Goal: Task Accomplishment & Management: Manage account settings

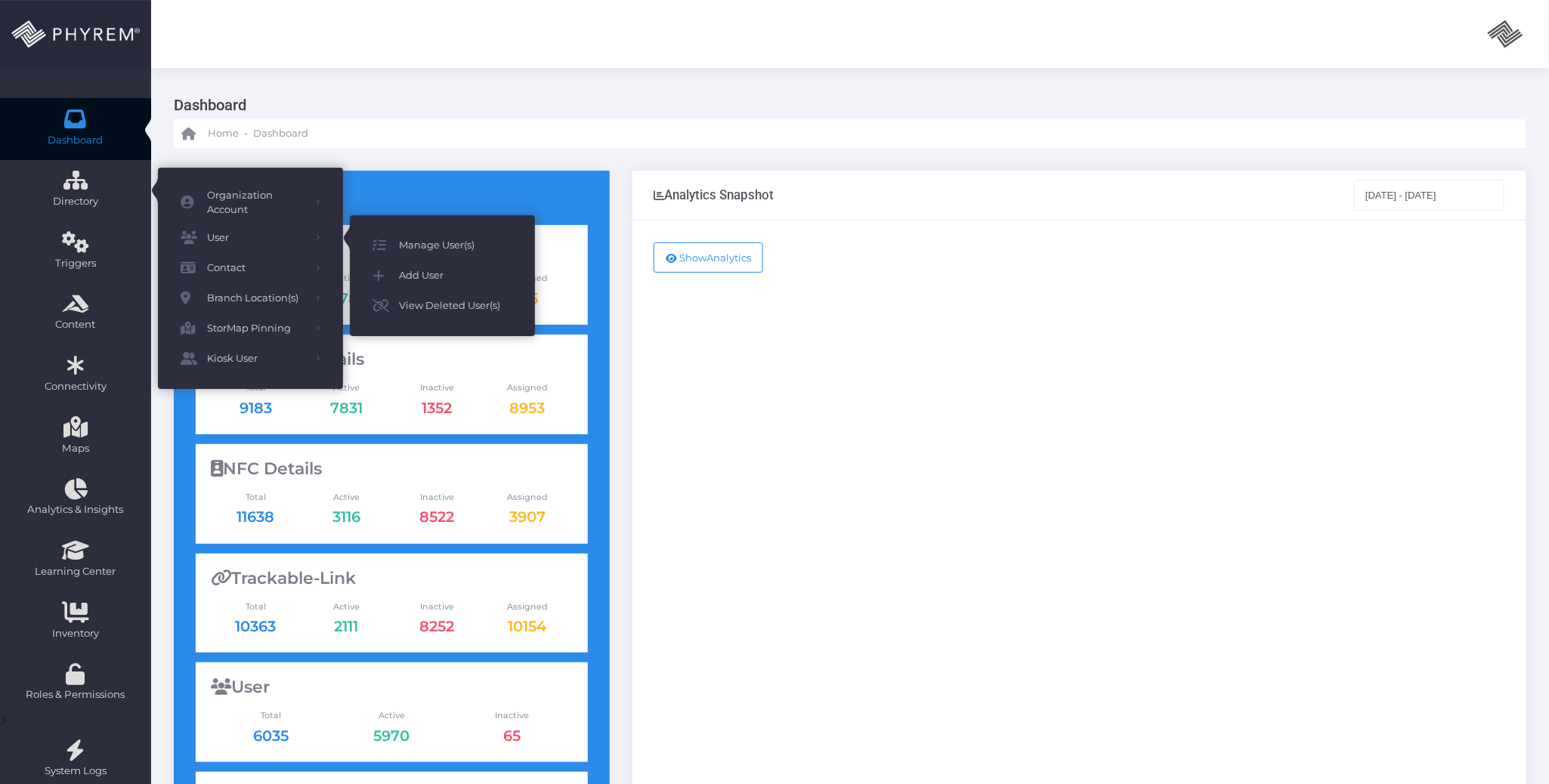
drag, startPoint x: 433, startPoint y: 241, endPoint x: 399, endPoint y: 241, distance: 34.0
click at [433, 243] on span "Manage User(s)" at bounding box center [456, 245] width 114 height 20
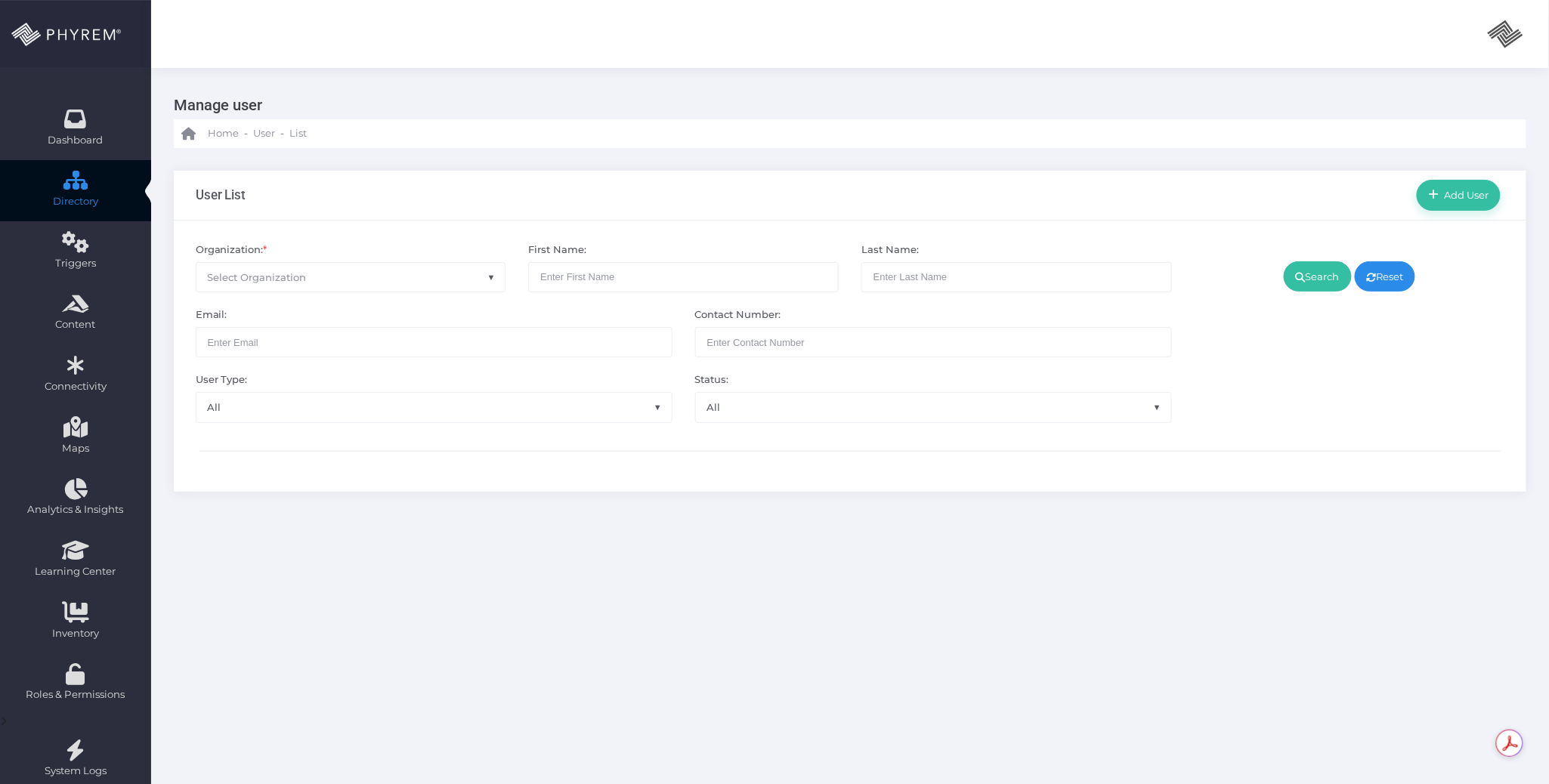
click at [436, 264] on span "Select Organization" at bounding box center [351, 277] width 309 height 29
click at [422, 313] on input "search" at bounding box center [352, 317] width 287 height 23
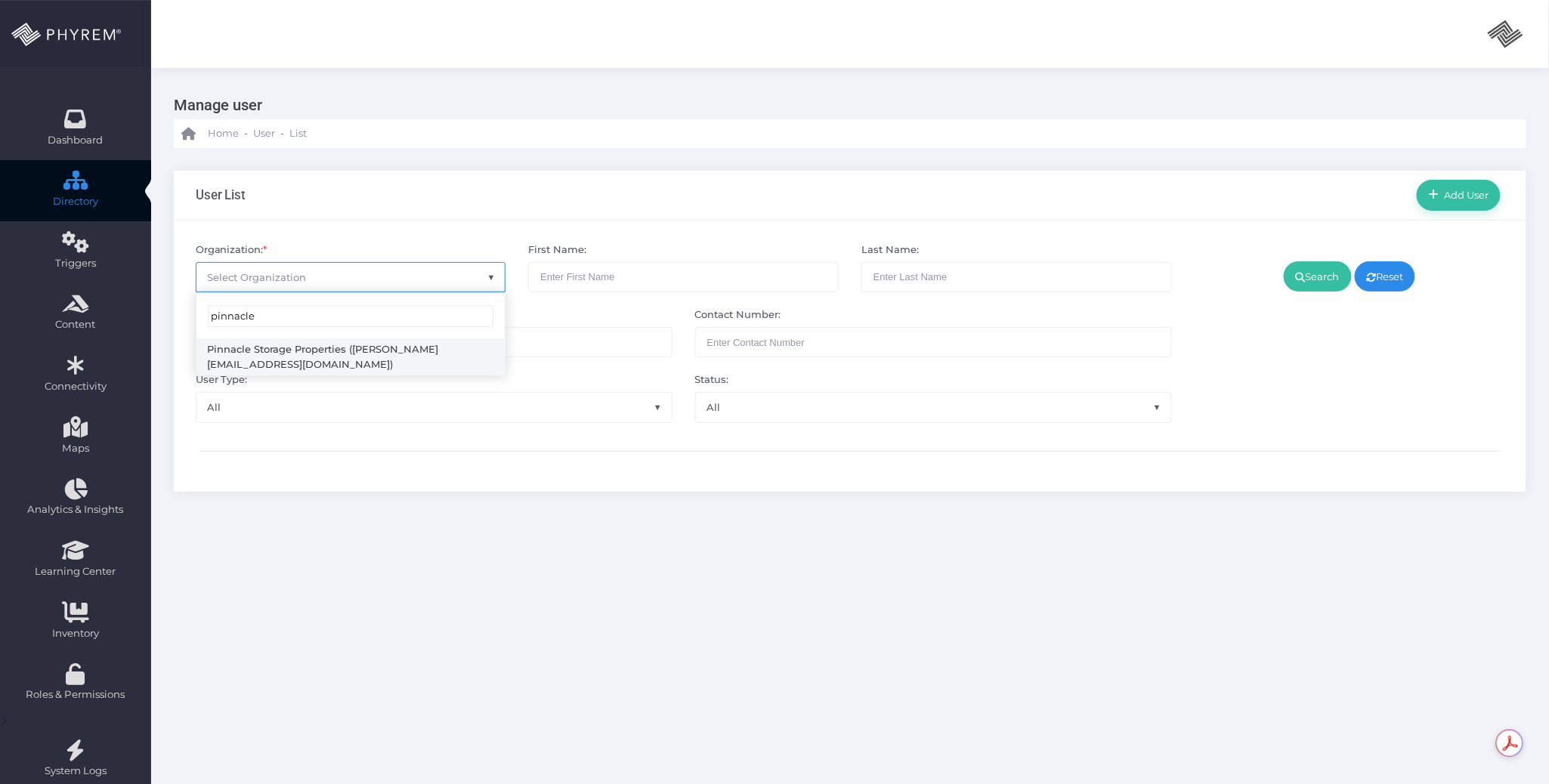
type input "pinnacle"
drag, startPoint x: 366, startPoint y: 354, endPoint x: 506, endPoint y: 335, distance: 141.3
select select "4799"
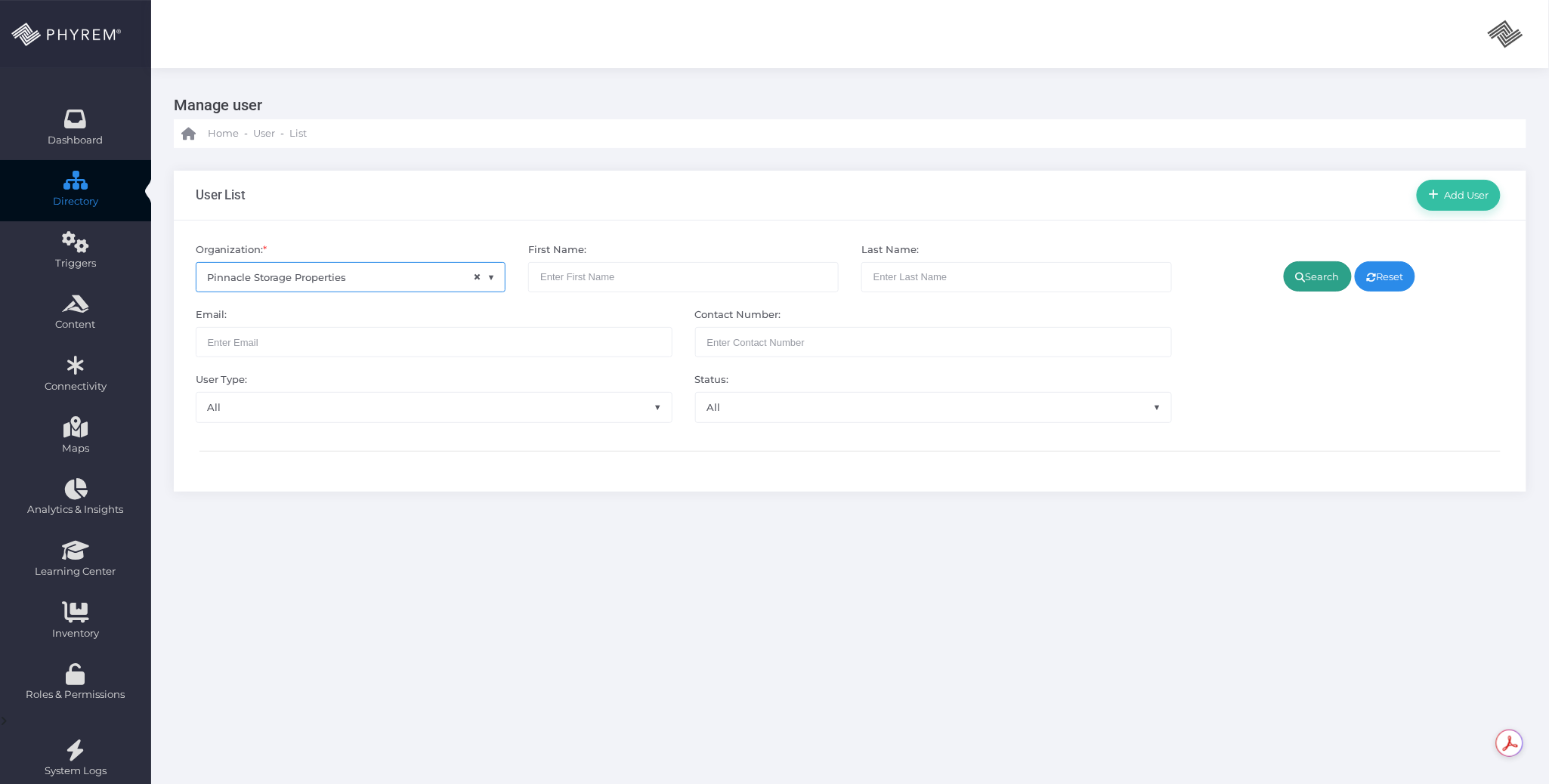
click at [1323, 276] on link "Search" at bounding box center [1319, 276] width 68 height 30
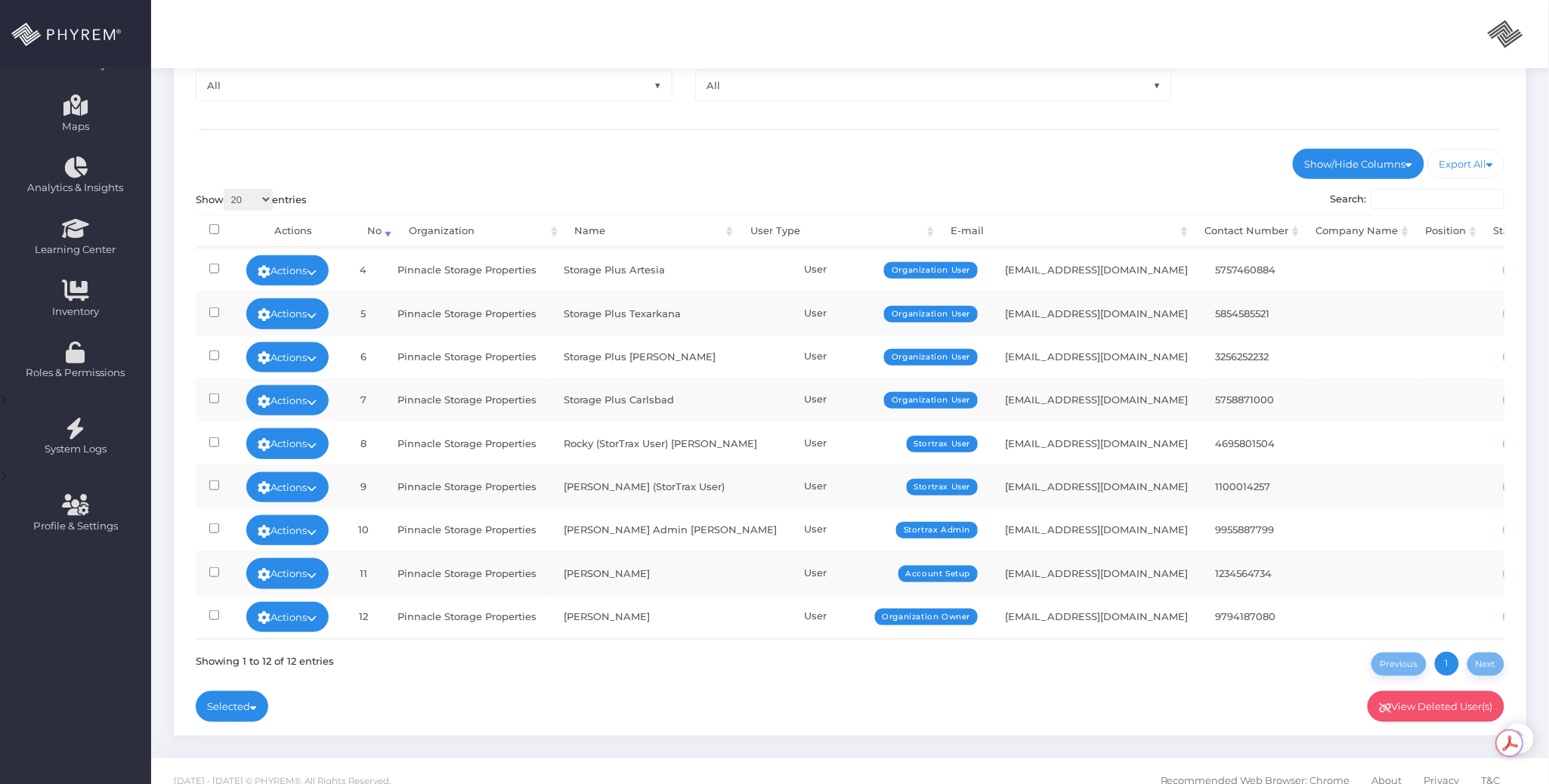
scroll to position [341, 0]
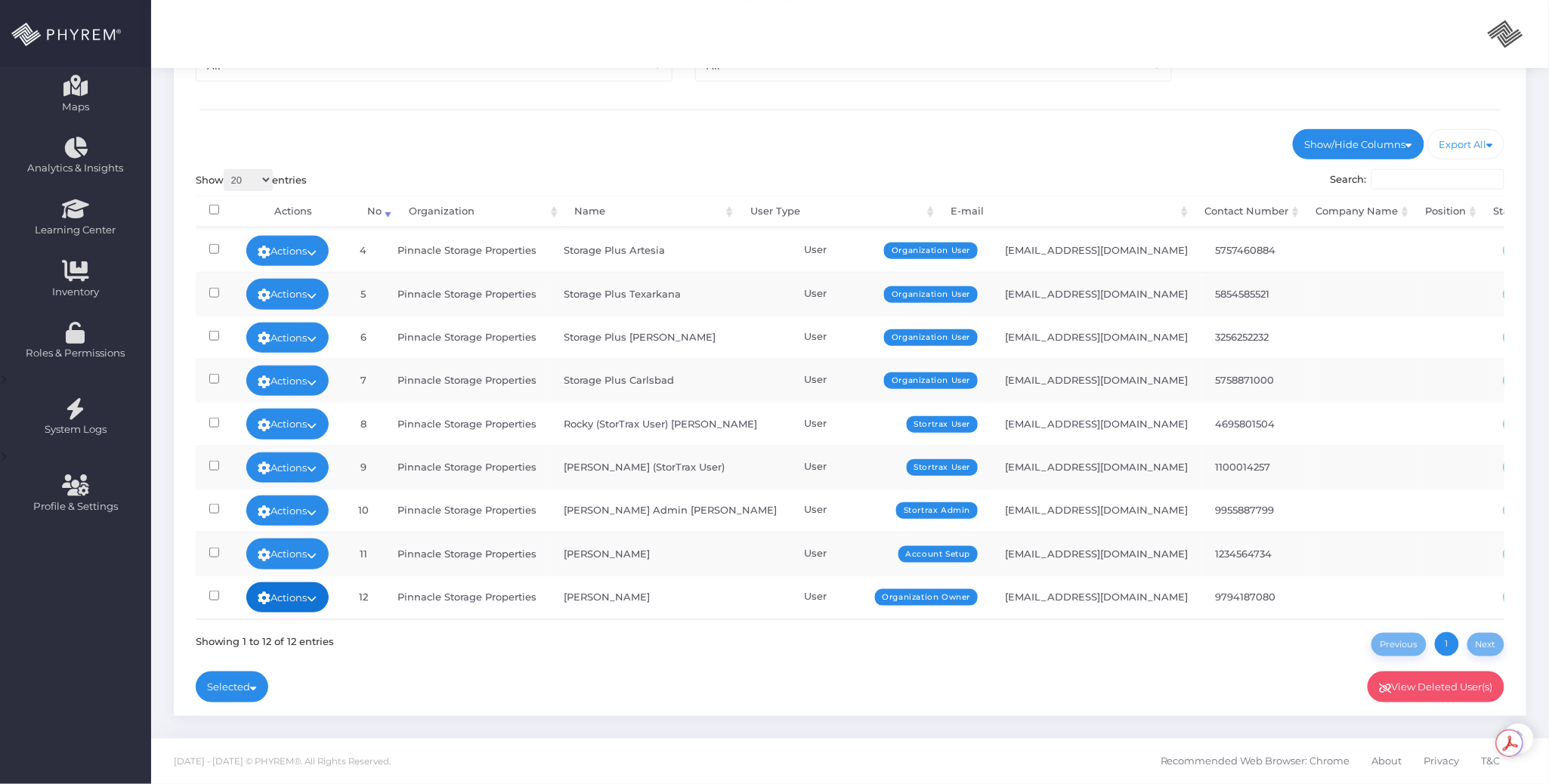
click at [304, 583] on link "Actions" at bounding box center [288, 597] width 83 height 30
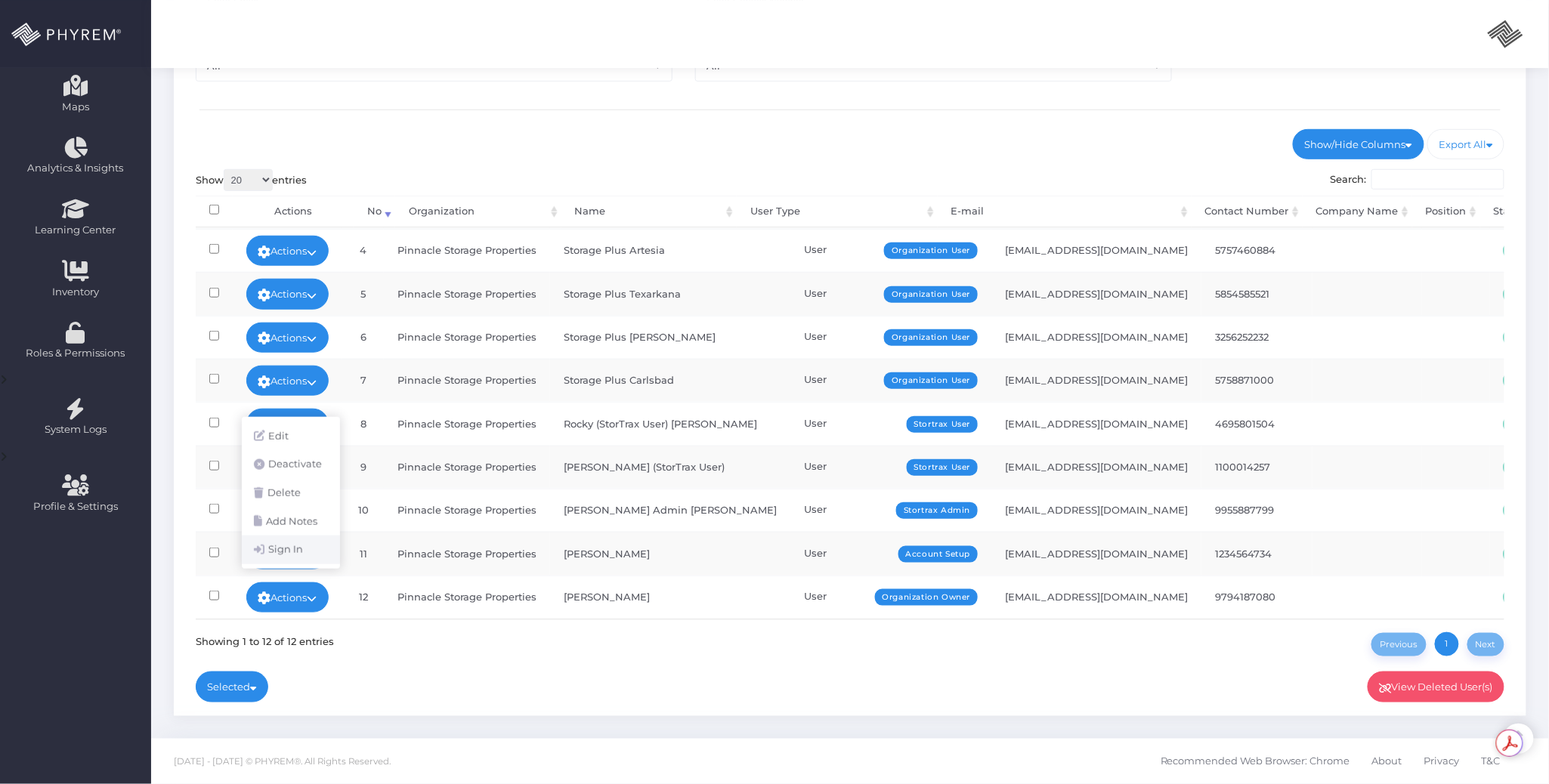
click at [306, 553] on link "Sign In" at bounding box center [290, 550] width 98 height 29
